Goal: Information Seeking & Learning: Learn about a topic

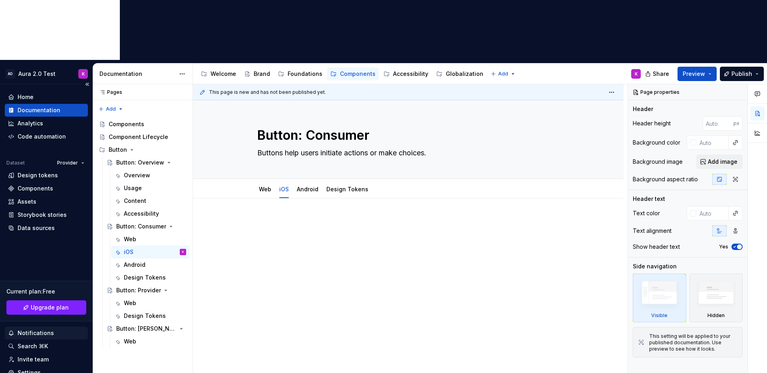
click at [34, 329] on div "Notifications" at bounding box center [36, 333] width 36 height 8
click at [354, 282] on html "AD Aura 2.0 Test K Home Documentation Analytics Code automation Dataset Provide…" at bounding box center [383, 186] width 767 height 373
click at [503, 14] on html "AD Aura 2.0 Test K Home Documentation Analytics Code automation Dataset Provide…" at bounding box center [383, 186] width 767 height 373
click at [471, 201] on div at bounding box center [408, 284] width 431 height 171
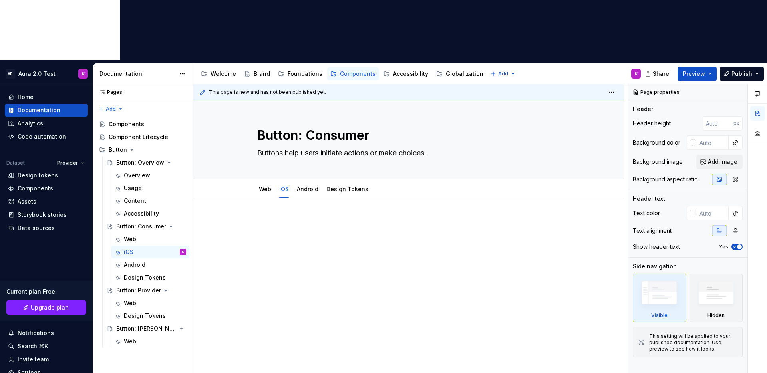
type textarea "*"
